Goal: Task Accomplishment & Management: Manage account settings

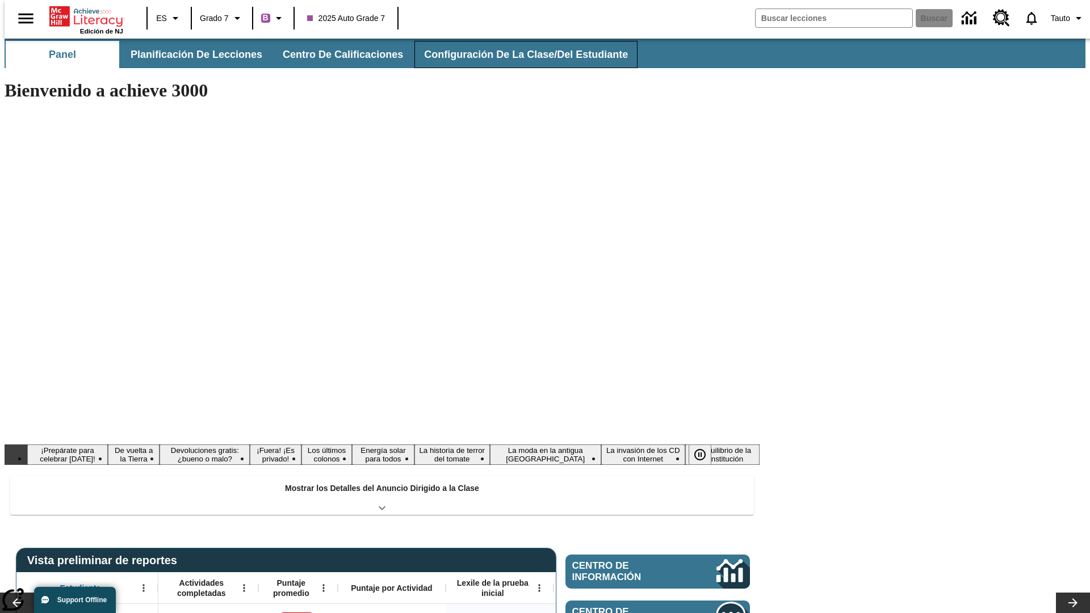
click at [514, 54] on span "Configuración de la clase/del estudiante" at bounding box center [526, 54] width 204 height 13
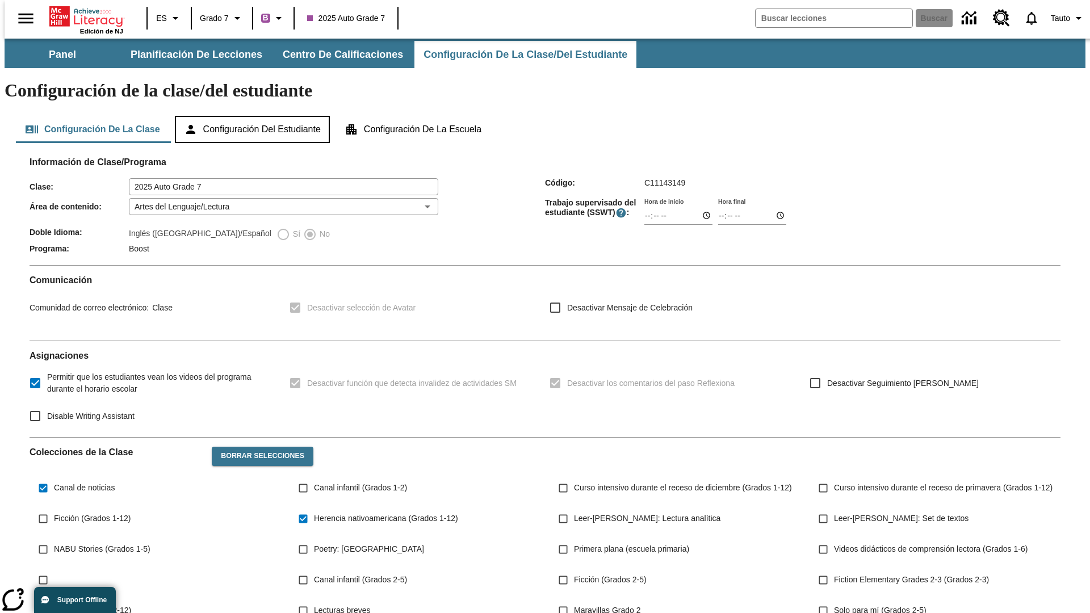
click at [253, 116] on button "Configuración del estudiante" at bounding box center [252, 129] width 155 height 27
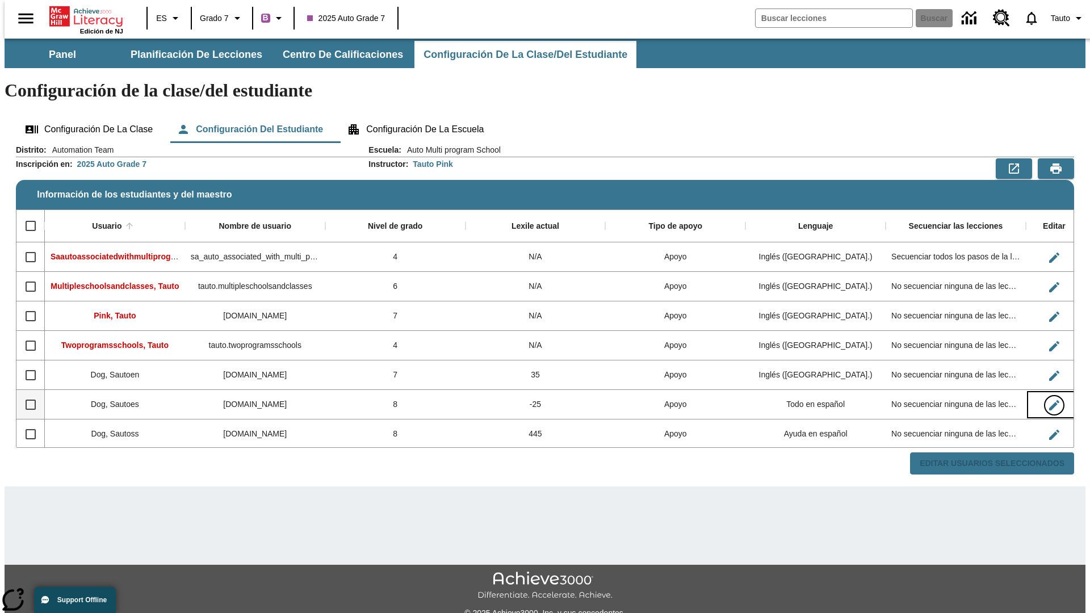
click at [1049, 400] on icon "Editar Usuario" at bounding box center [1054, 405] width 10 height 10
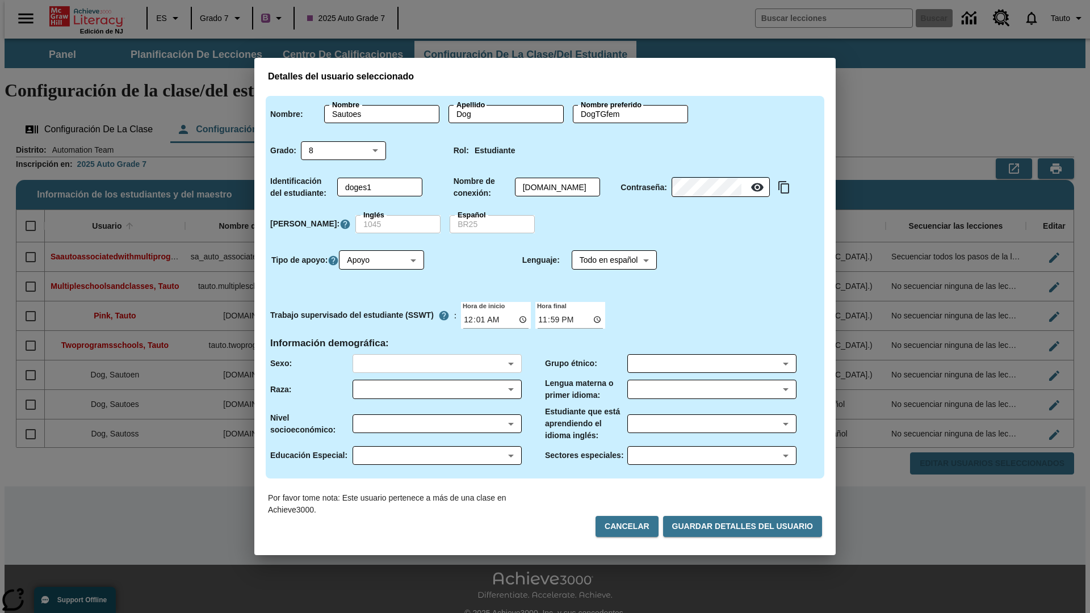
click at [436, 363] on body "Saltar al contenido principal Edición de NJ ES Grado 7 B 2025 Auto Grade 7 Busc…" at bounding box center [545, 338] width 1080 height 599
click at [436, 389] on body "Saltar al contenido principal Edición de NJ ES Grado 7 B 2025 Auto Grade 7 Busc…" at bounding box center [545, 338] width 1080 height 599
click at [436, 423] on body "Saltar al contenido principal Edición de NJ ES Grado 7 B 2025 Auto Grade 7 Busc…" at bounding box center [545, 338] width 1080 height 599
click at [436, 455] on body "Saltar al contenido principal Edición de NJ ES Grado 7 B 2025 Auto Grade 7 Busc…" at bounding box center [545, 338] width 1080 height 599
click at [711, 363] on body "Saltar al contenido principal Edición de NJ ES Grado 7 B 2025 Auto Grade 7 Busc…" at bounding box center [545, 338] width 1080 height 599
